Goal: Information Seeking & Learning: Learn about a topic

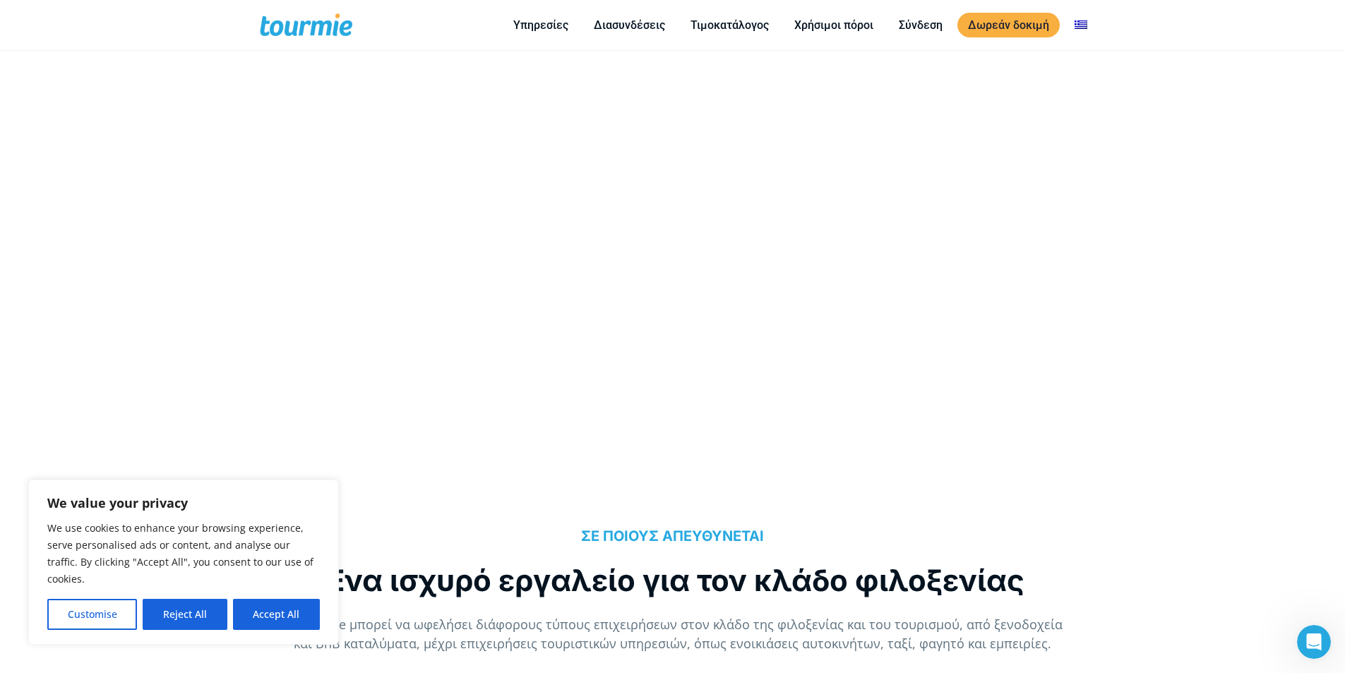
scroll to position [976, 0]
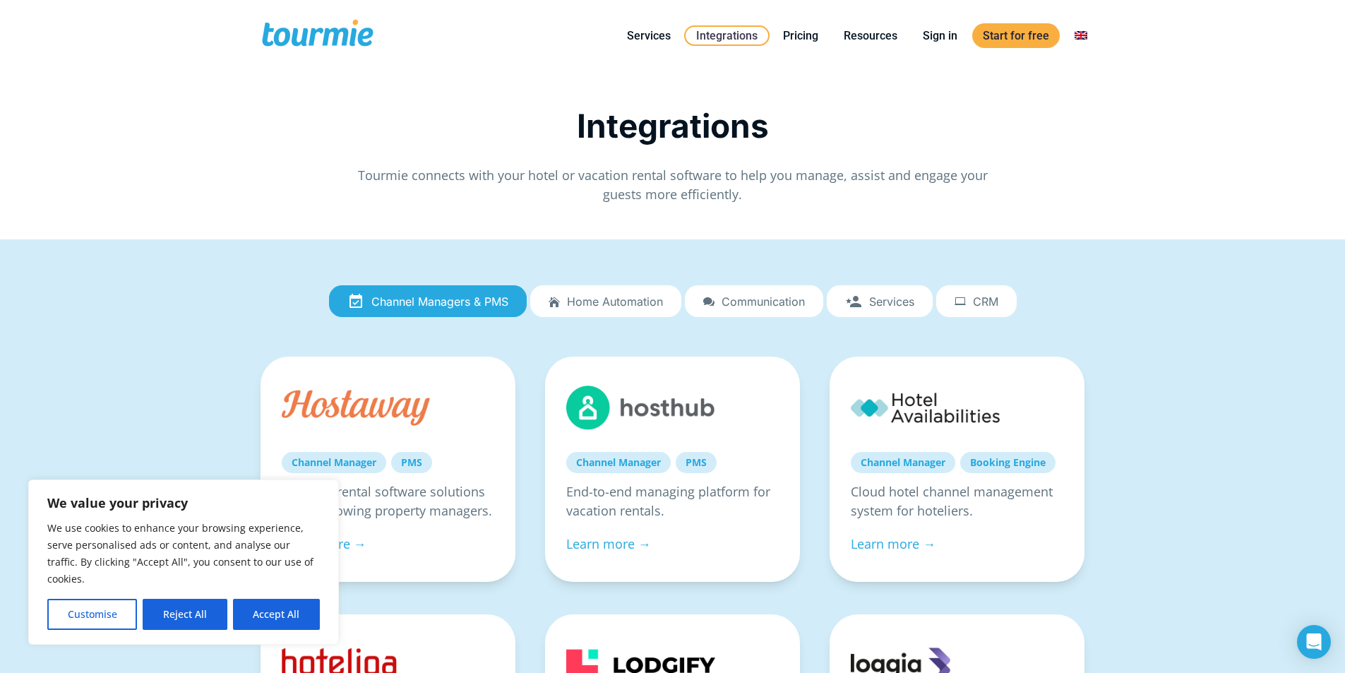
click at [613, 293] on link "Home automation" at bounding box center [605, 301] width 151 height 32
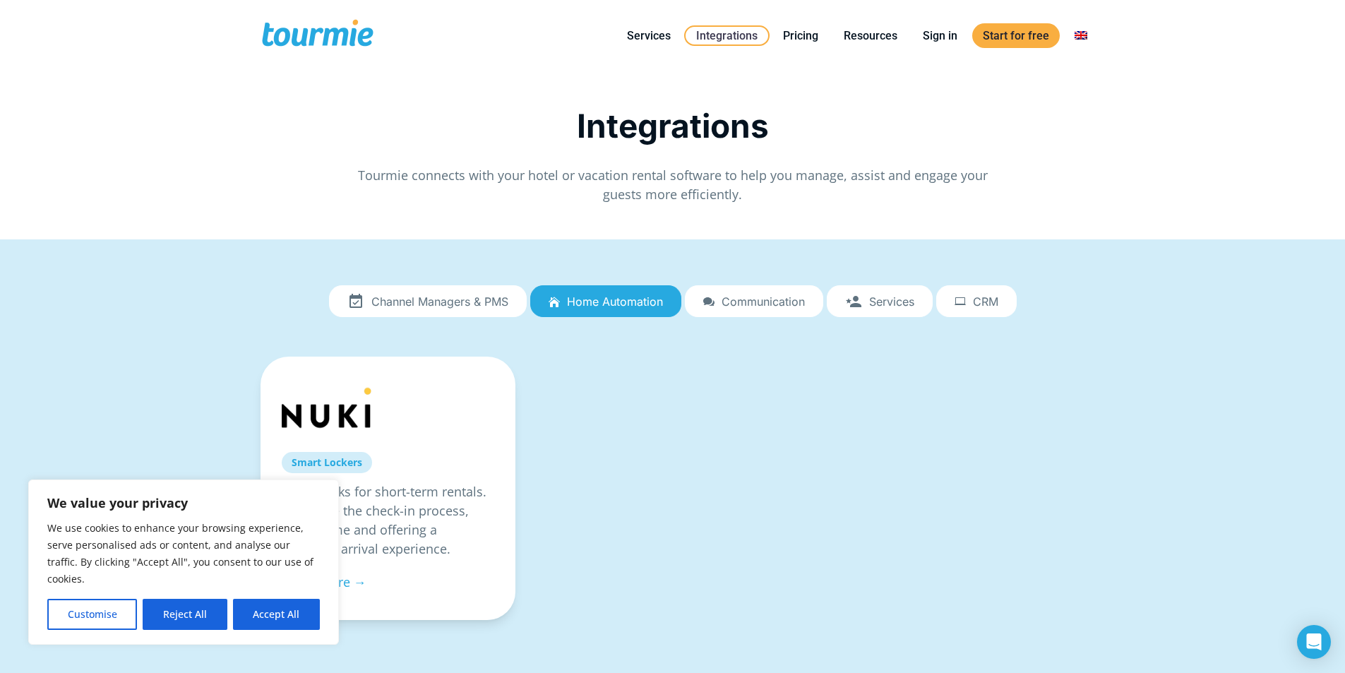
click at [469, 295] on span "Channel Managers & PMS" at bounding box center [439, 301] width 137 height 13
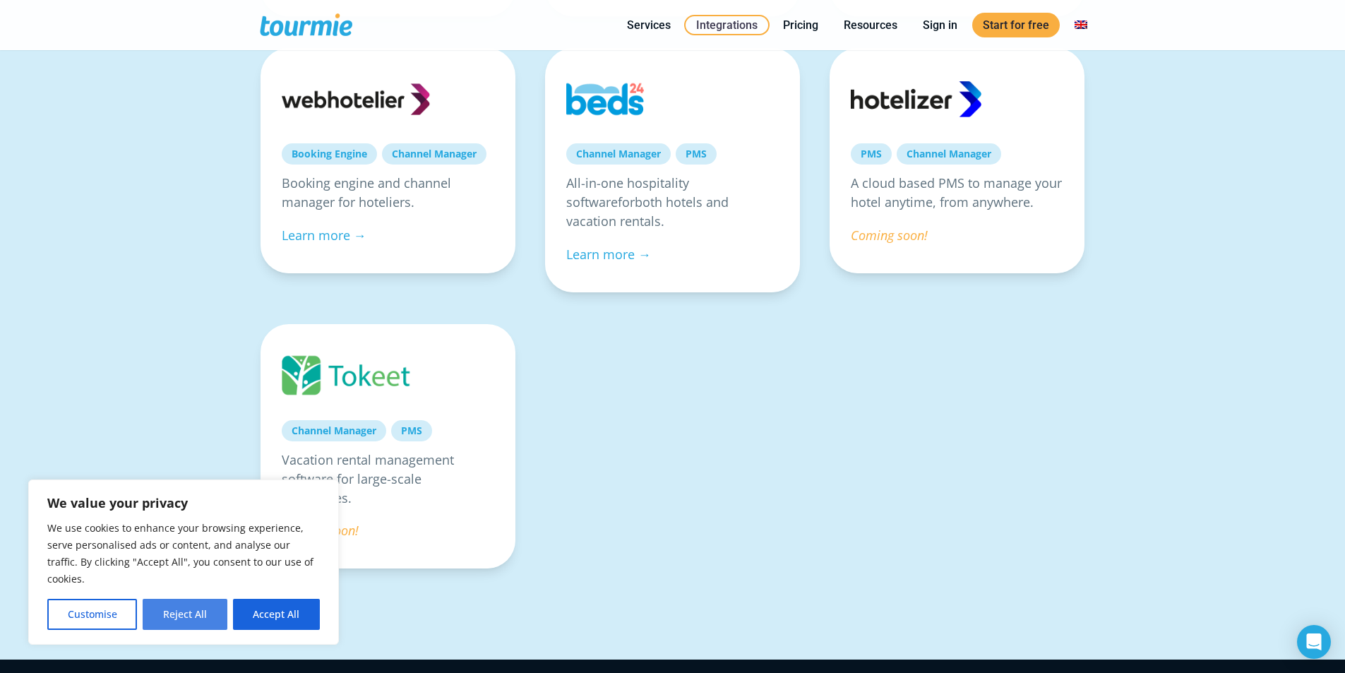
click at [172, 614] on button "Reject All" at bounding box center [185, 614] width 84 height 31
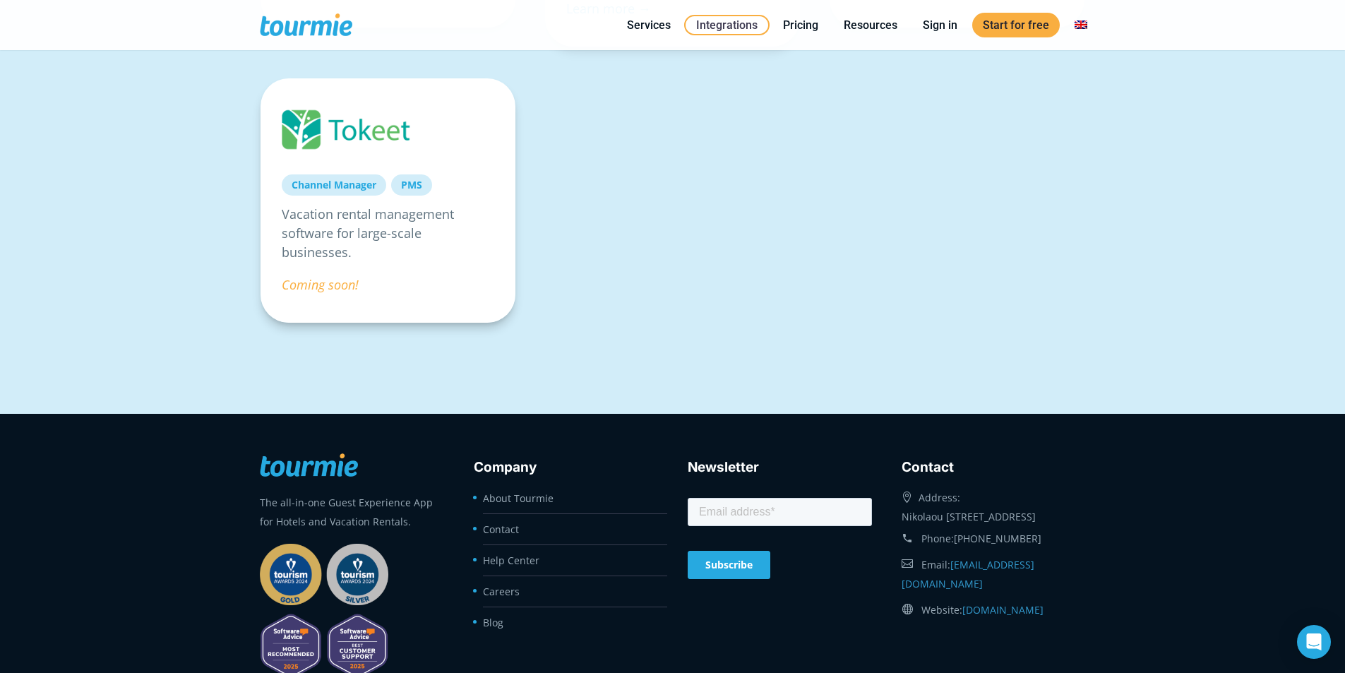
scroll to position [1485, 0]
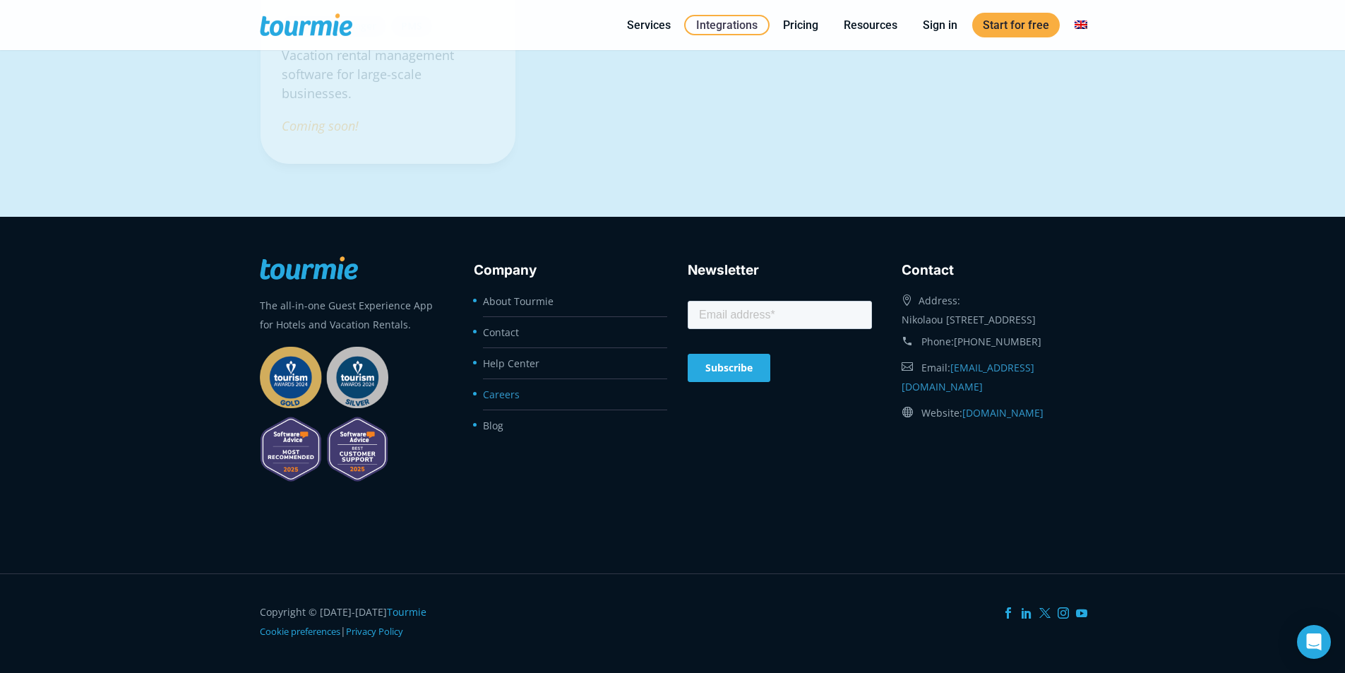
scroll to position [186, 0]
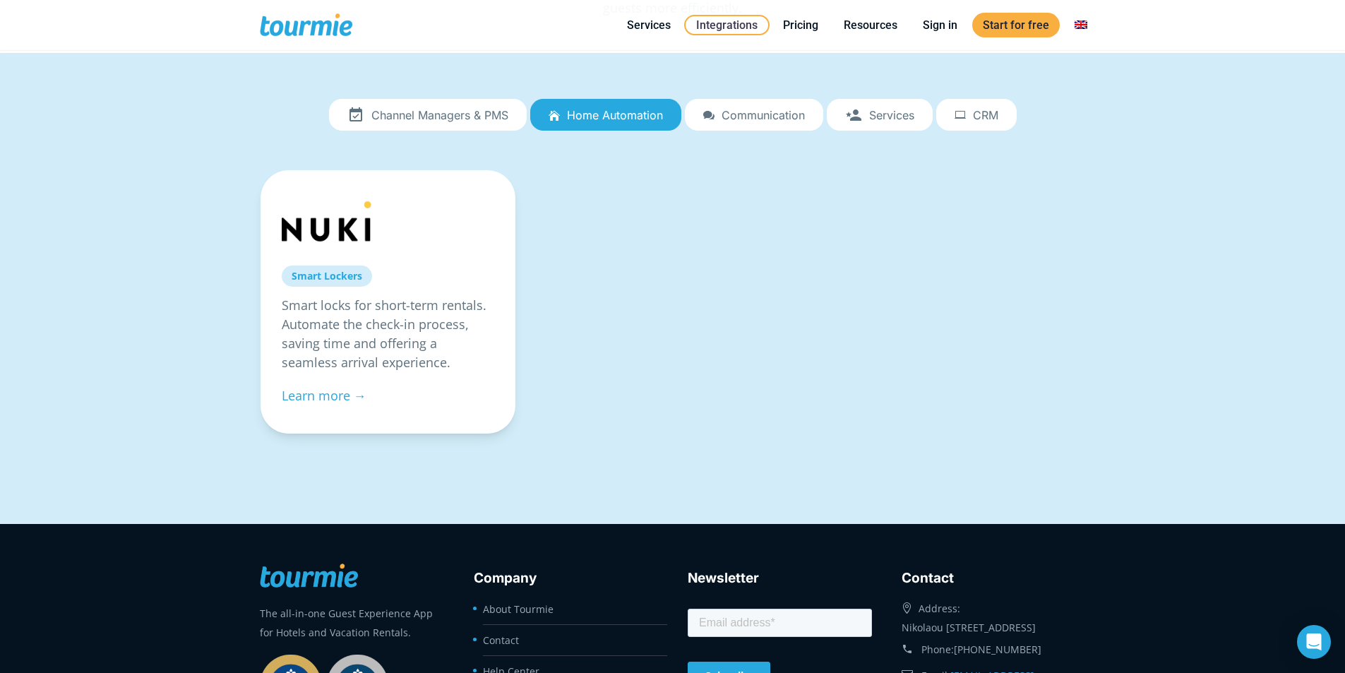
drag, startPoint x: 309, startPoint y: 67, endPoint x: 577, endPoint y: 105, distance: 271.0
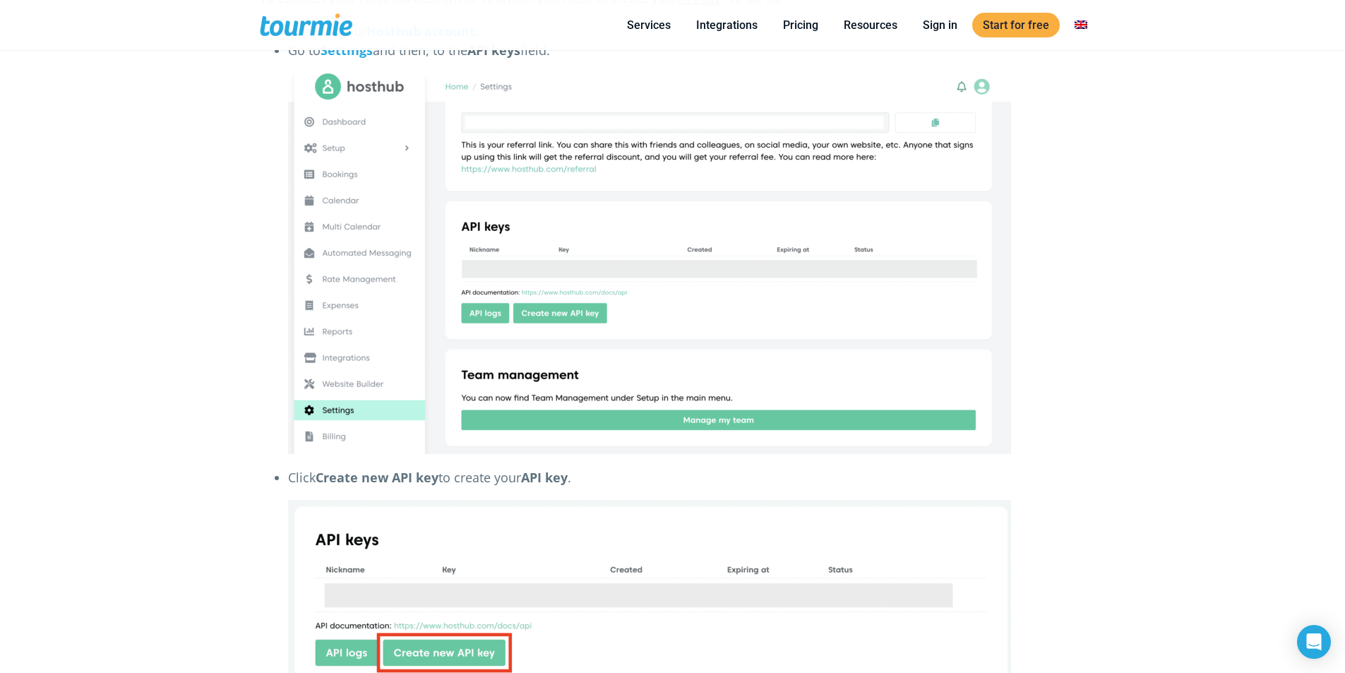
scroll to position [590, 0]
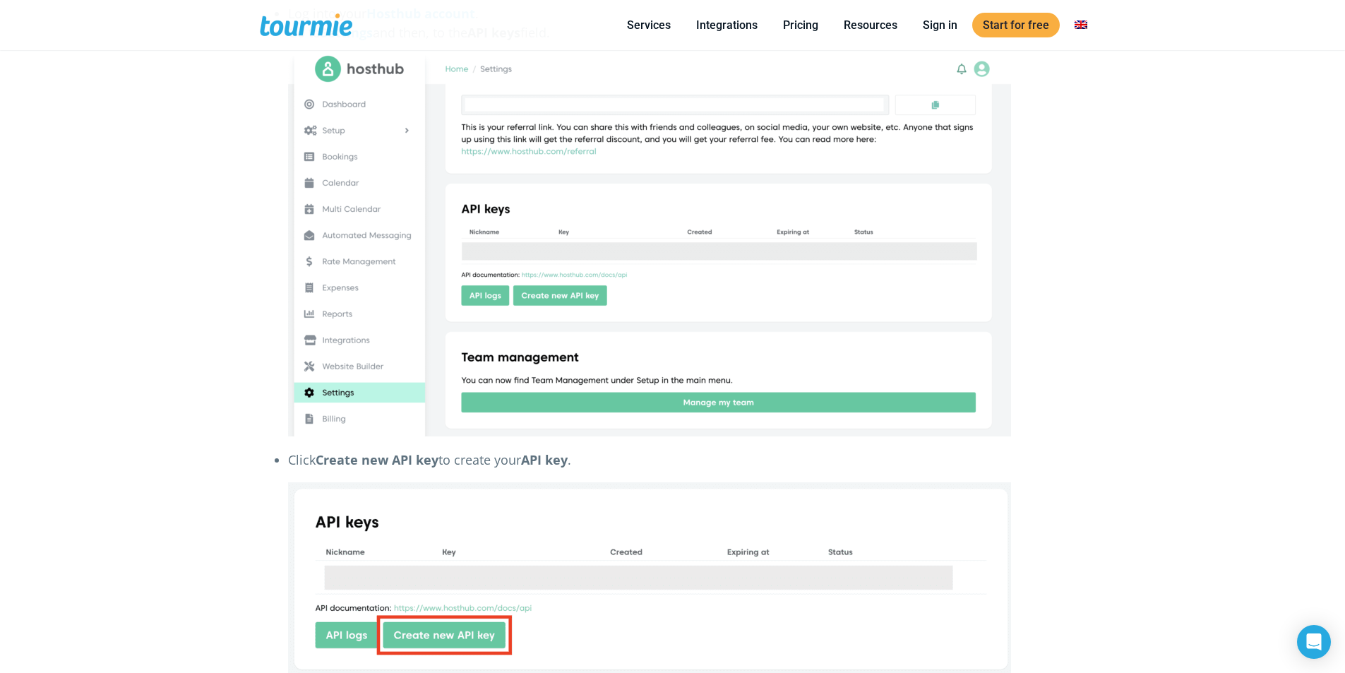
drag, startPoint x: 285, startPoint y: 374, endPoint x: 279, endPoint y: 365, distance: 10.6
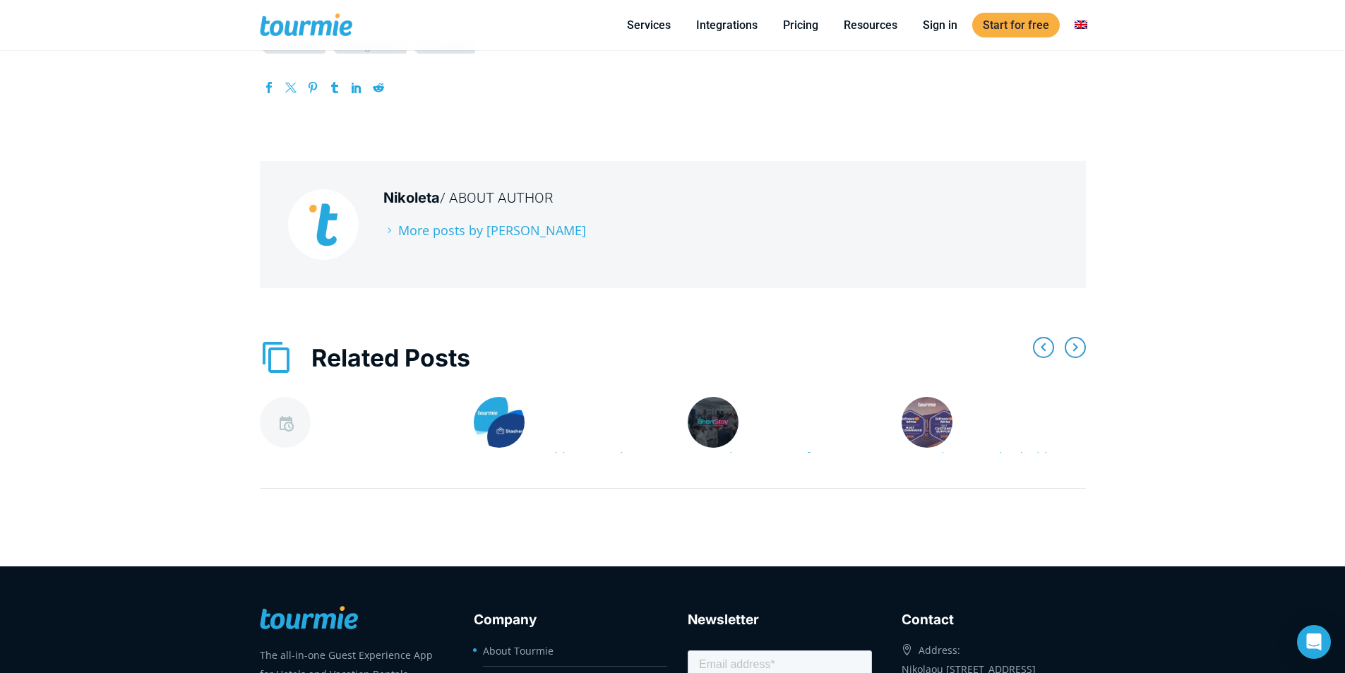
scroll to position [4916, 0]
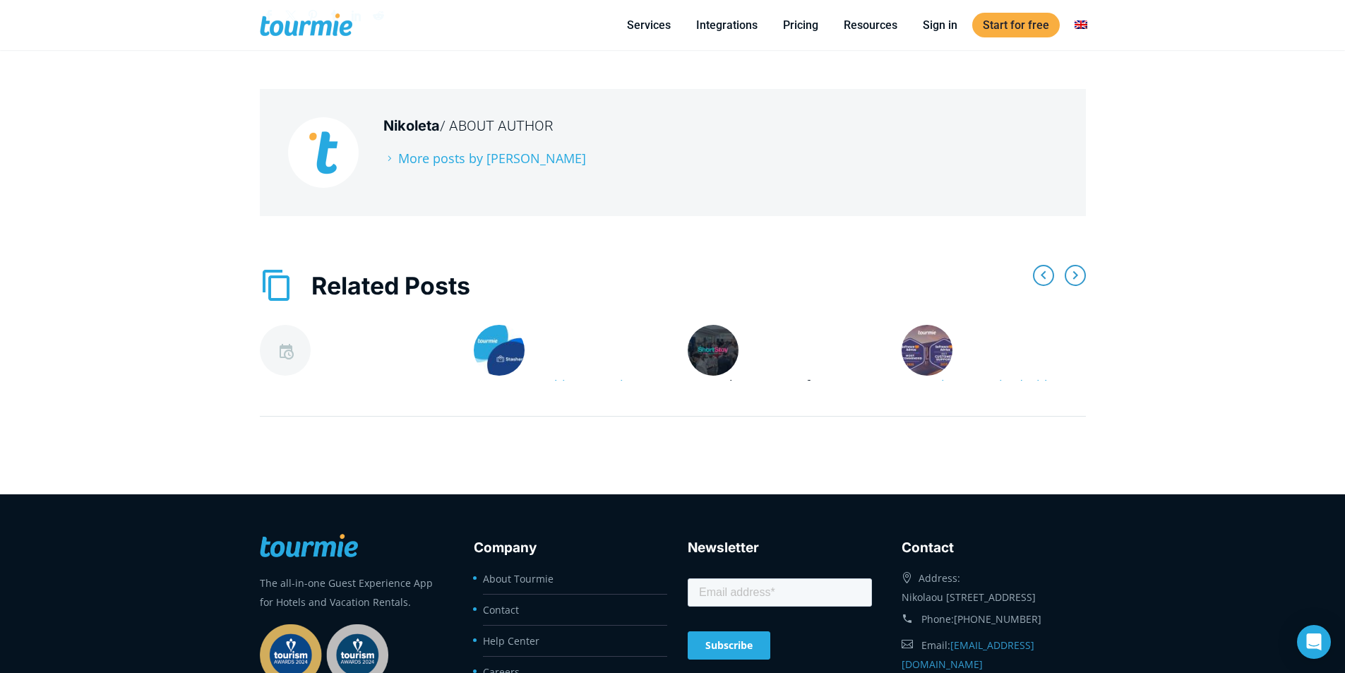
click at [788, 376] on link "Crete ShortStay Conference 2024: The Leading Event for Short-Term Rentals" at bounding box center [770, 403] width 164 height 55
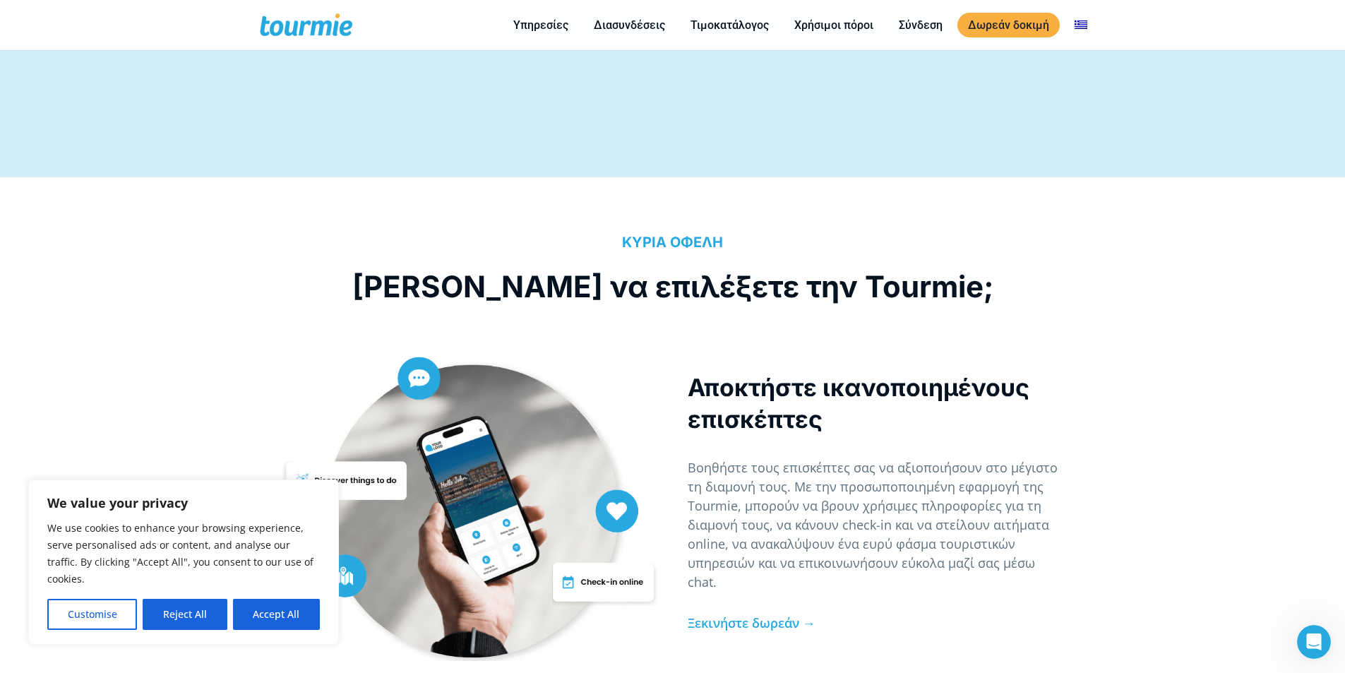
scroll to position [2888, 0]
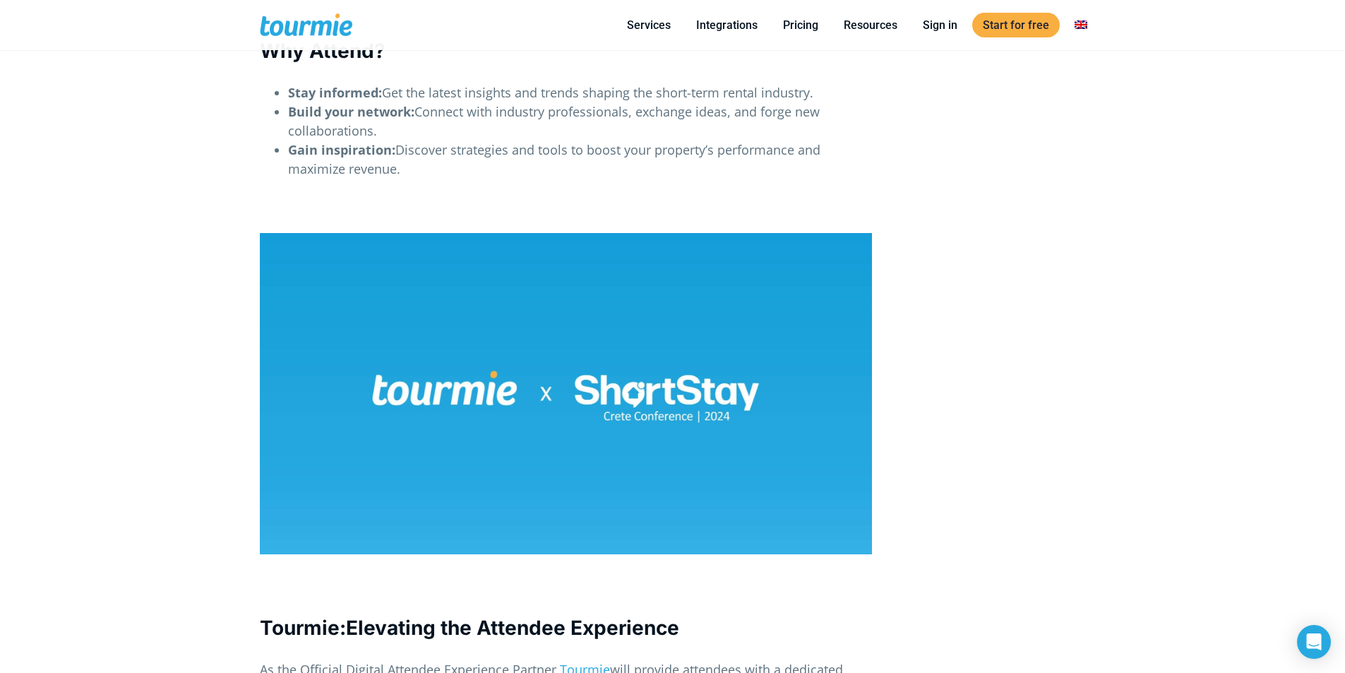
scroll to position [1417, 0]
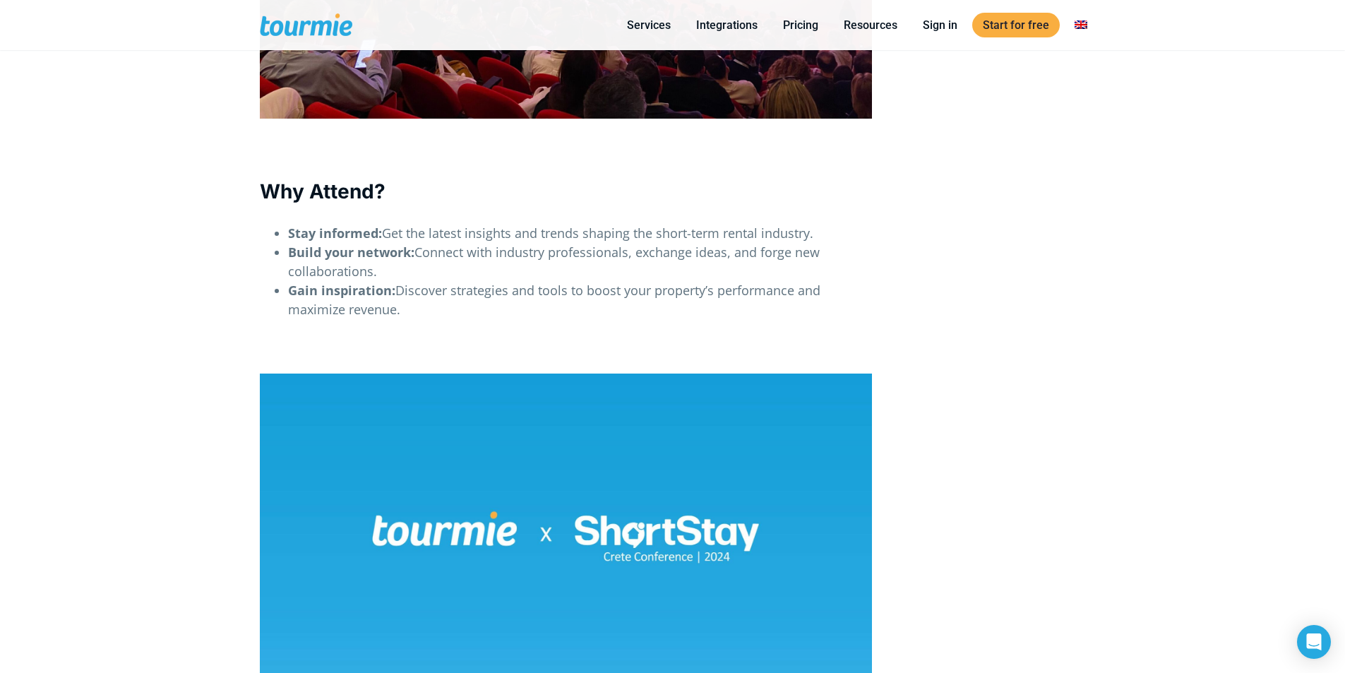
click at [306, 30] on span at bounding box center [318, 24] width 116 height 33
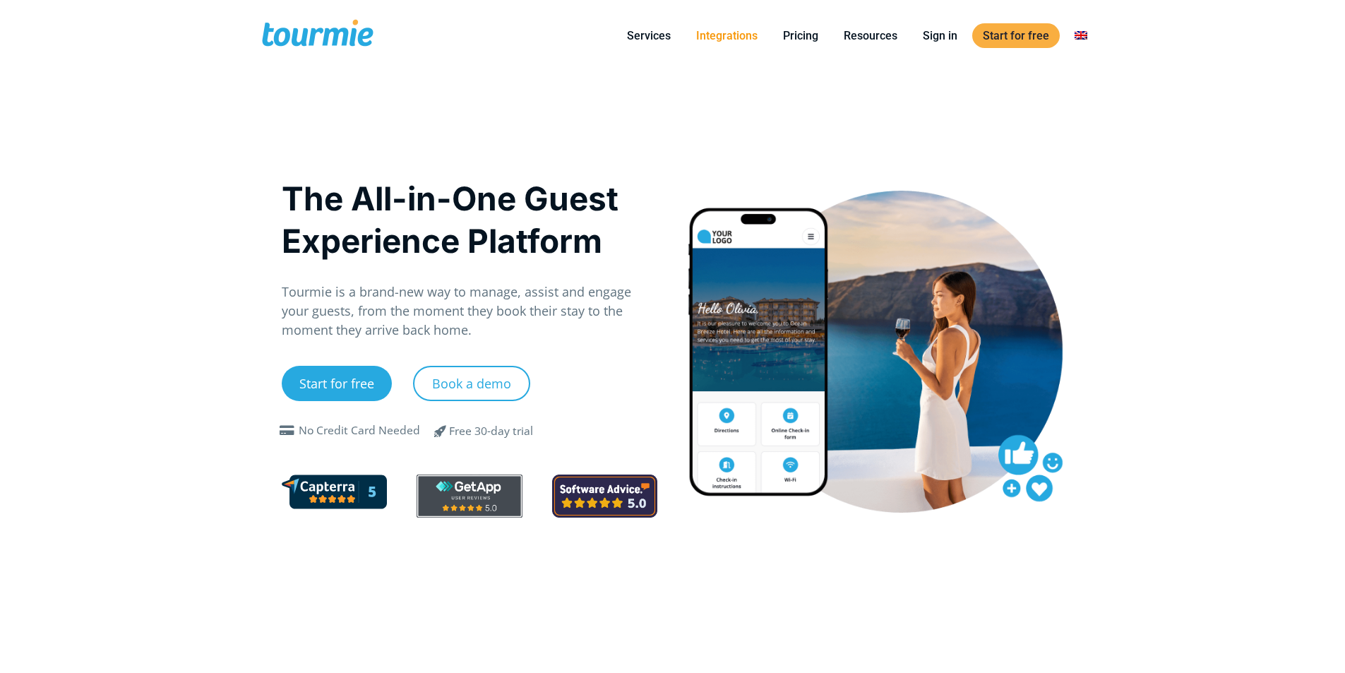
click at [718, 39] on link "Integrations" at bounding box center [727, 36] width 83 height 18
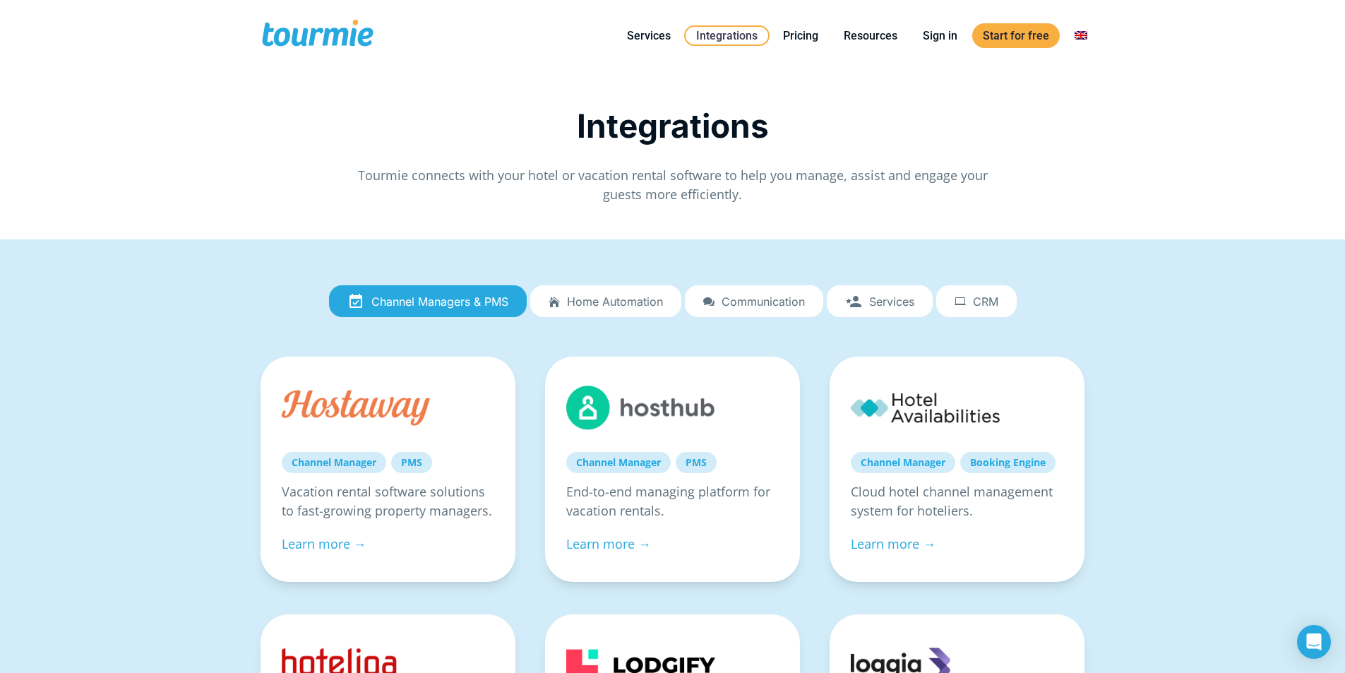
click at [980, 302] on span "CRM" at bounding box center [985, 301] width 25 height 13
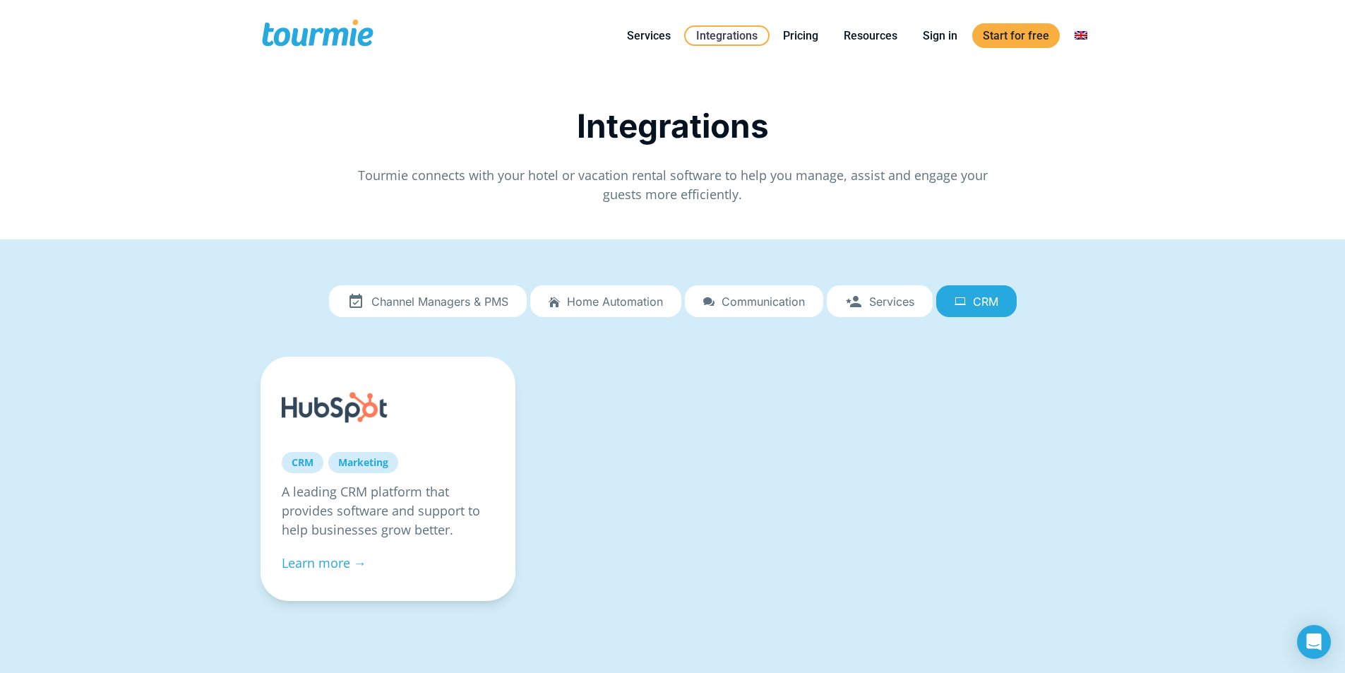
drag, startPoint x: 761, startPoint y: 439, endPoint x: 698, endPoint y: 465, distance: 68.1
click at [692, 467] on div "CRM Marketing A leading CRM platform that provides software and support to help…" at bounding box center [673, 488] width 855 height 263
click at [738, 278] on div "Channel Managers & PMS Home automation Communication Services CRM Channel Manag…" at bounding box center [673, 466] width 856 height 410
click at [726, 305] on span "Communication" at bounding box center [763, 301] width 83 height 13
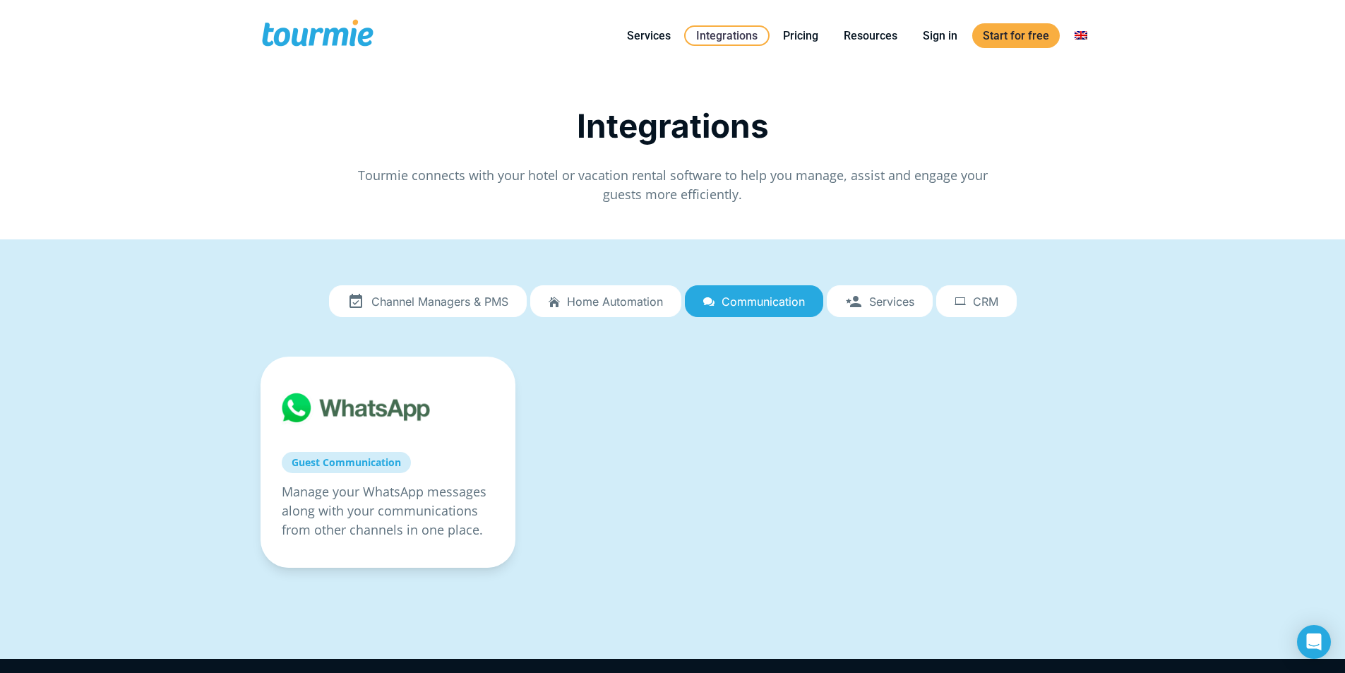
click at [570, 282] on div "Channel Managers & PMS Home automation Communication Services CRM Channel Manag…" at bounding box center [673, 449] width 856 height 377
click at [550, 290] on link "Home automation" at bounding box center [605, 301] width 151 height 32
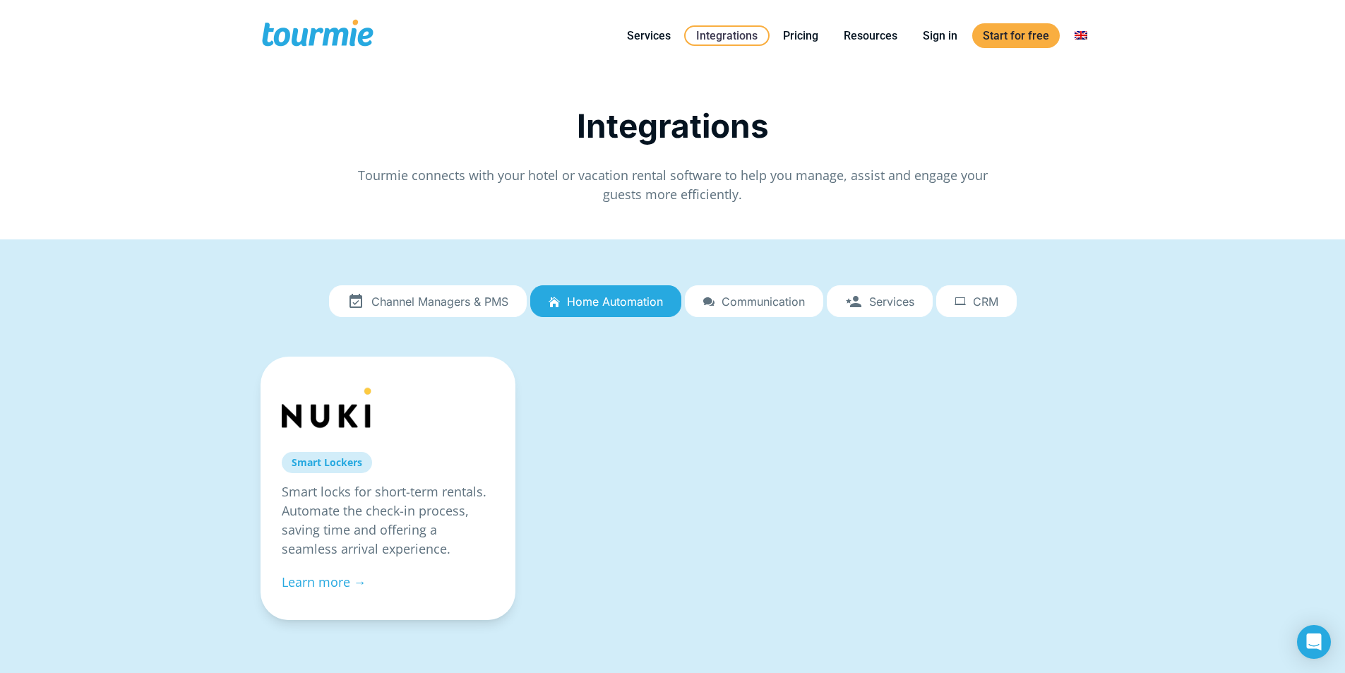
click at [749, 278] on div "Channel Managers & PMS Home automation Communication Services CRM Channel Manag…" at bounding box center [673, 475] width 856 height 429
click at [726, 311] on link "Communication" at bounding box center [754, 301] width 138 height 32
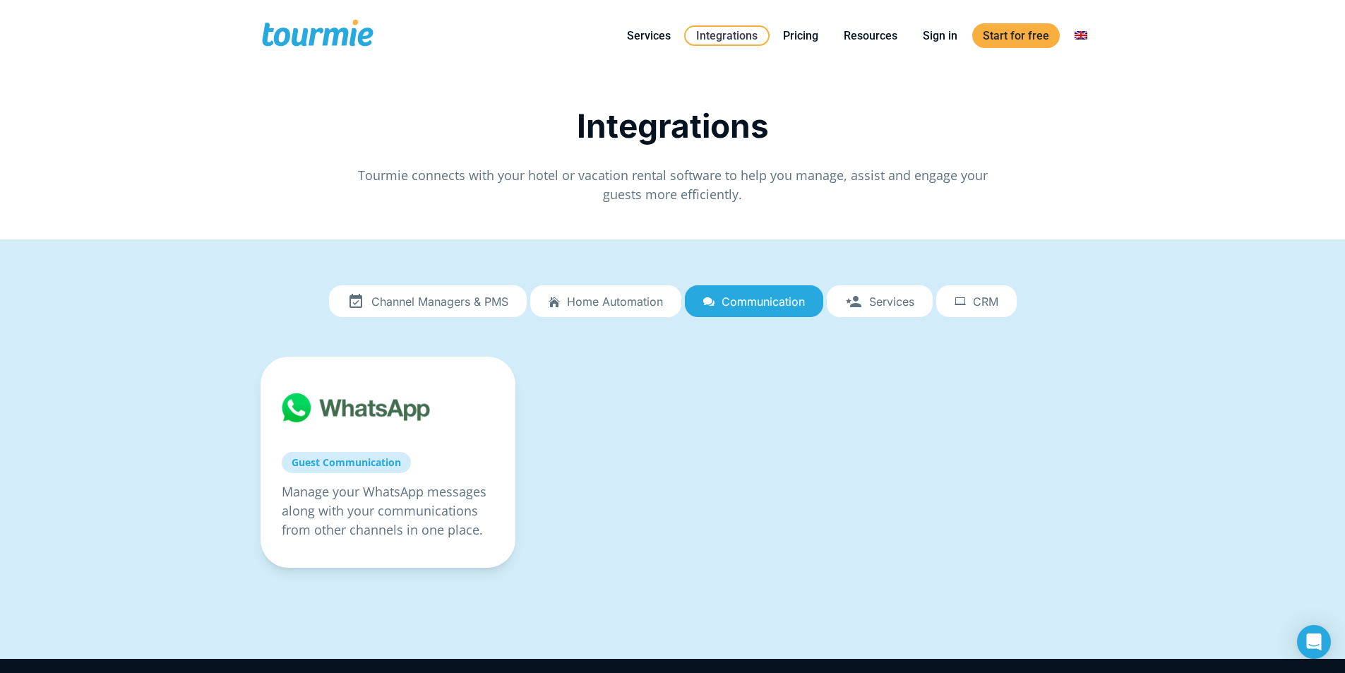
click at [460, 305] on span "Channel Managers & PMS" at bounding box center [439, 301] width 137 height 13
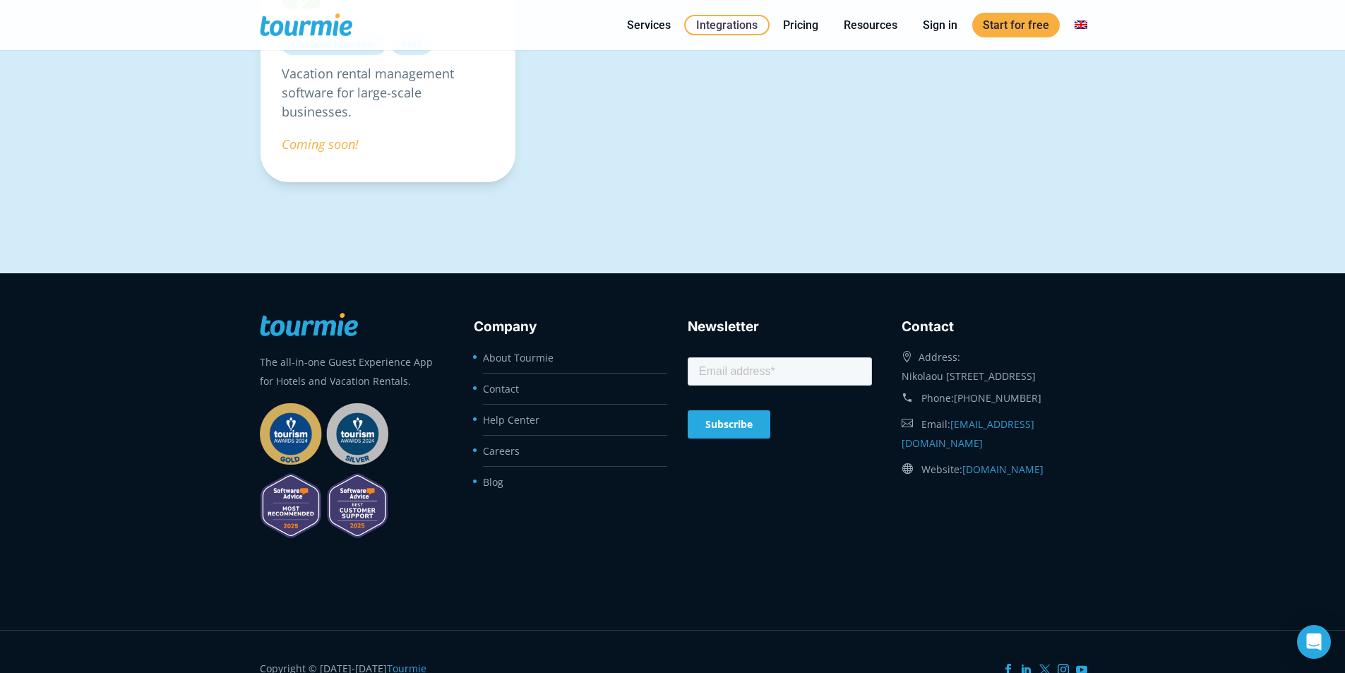
scroll to position [1485, 0]
